Goal: Complete application form

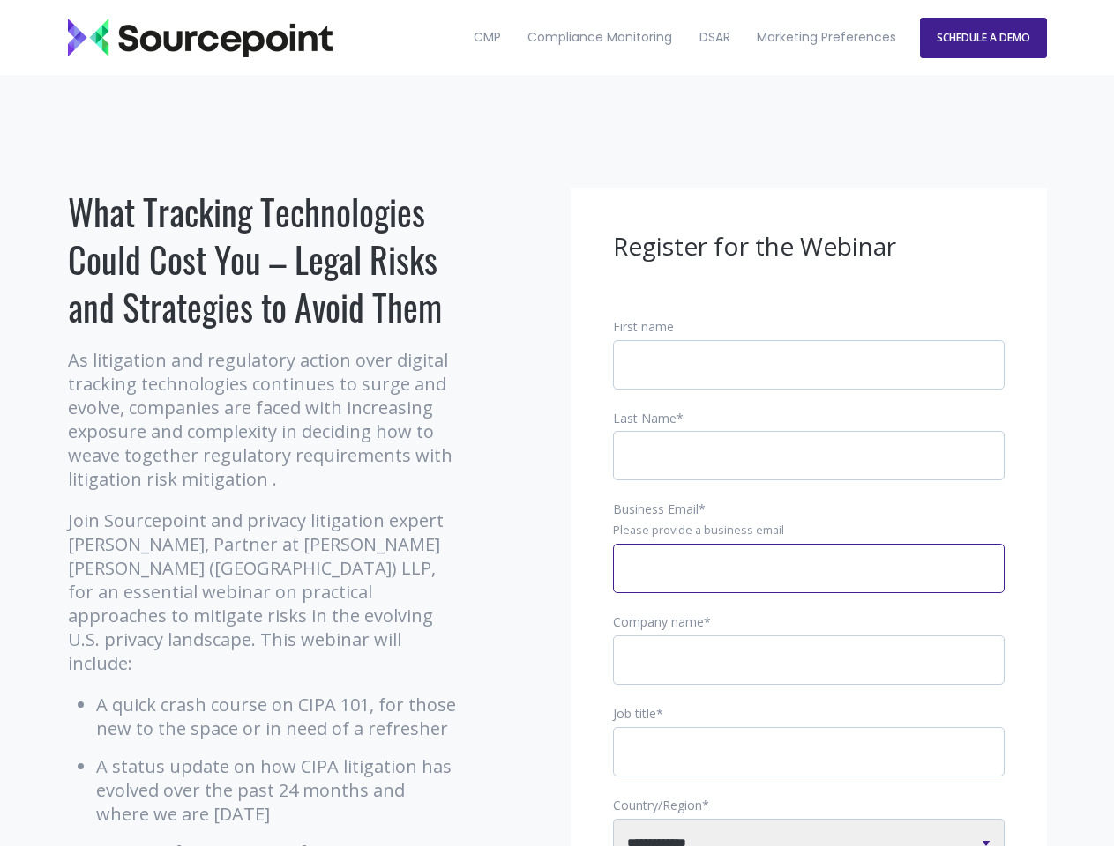
click at [808, 583] on input "Business Email *" at bounding box center [808, 568] width 391 height 49
